Goal: Task Accomplishment & Management: Manage account settings

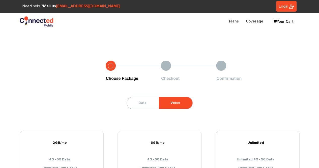
type input "cuakate@sas.upenn.edu"
click at [284, 8] on span "Login" at bounding box center [283, 6] width 9 height 4
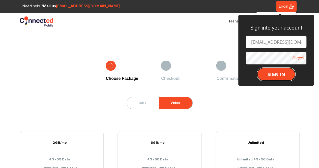
click at [273, 77] on button "SIGN IN" at bounding box center [276, 74] width 38 height 13
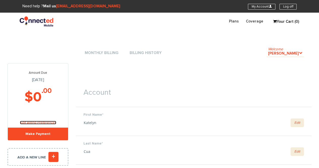
click at [45, 123] on link "Edit Billing Preferences" at bounding box center [38, 123] width 36 height 4
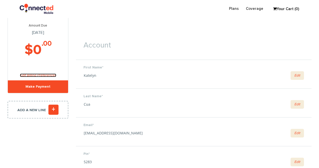
click at [43, 74] on link "Edit Billing Preferences" at bounding box center [38, 75] width 36 height 4
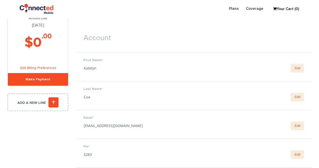
scroll to position [0, 0]
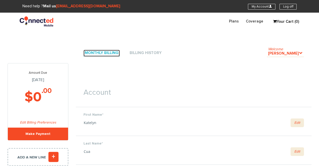
click at [104, 55] on link "Monthly Billing" at bounding box center [101, 53] width 36 height 7
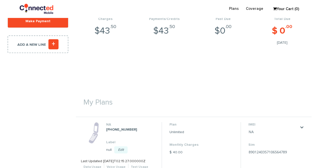
scroll to position [96, 0]
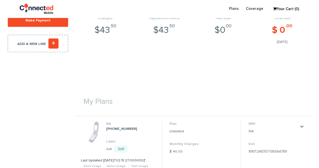
click at [178, 131] on dd "Unlimited" at bounding box center [183, 131] width 29 height 5
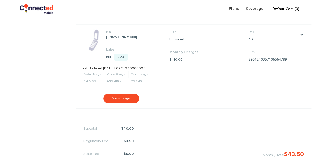
scroll to position [187, 0]
click at [302, 36] on link "." at bounding box center [302, 35] width 4 height 4
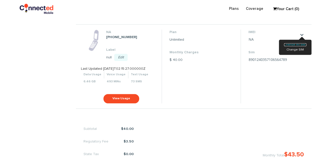
click at [297, 45] on link "Change my plan" at bounding box center [295, 44] width 22 height 3
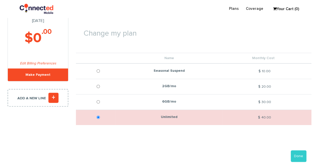
scroll to position [42, 0]
click at [99, 71] on input "Seasonal Suspend" at bounding box center [98, 70] width 3 height 13
radio input "true"
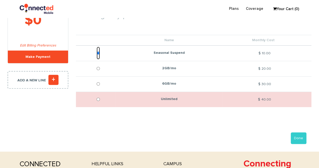
scroll to position [61, 0]
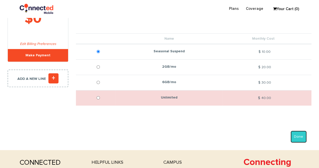
click at [301, 139] on button "Done" at bounding box center [299, 137] width 16 height 12
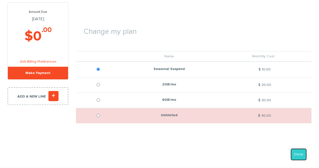
scroll to position [0, 0]
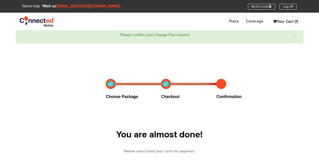
select select "PA"
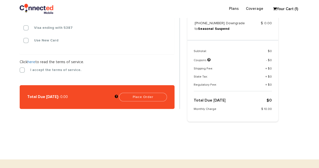
scroll to position [248, 0]
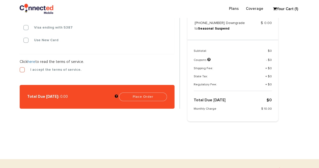
click at [23, 69] on label "I accept the terms of service." at bounding box center [52, 69] width 59 height 5
click at [20, 68] on input "I accept the terms of service." at bounding box center [20, 68] width 0 height 0
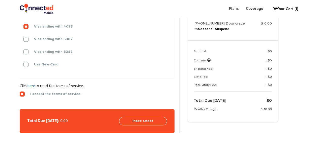
scroll to position [224, 0]
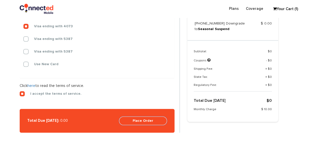
click at [146, 122] on button "Place Order" at bounding box center [143, 120] width 48 height 9
